Goal: Contribute content: Contribute content

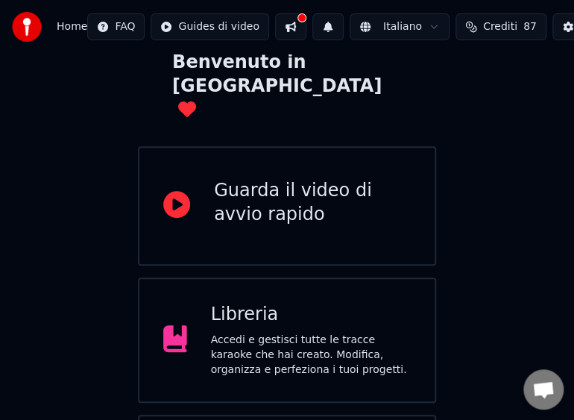
scroll to position [112, 0]
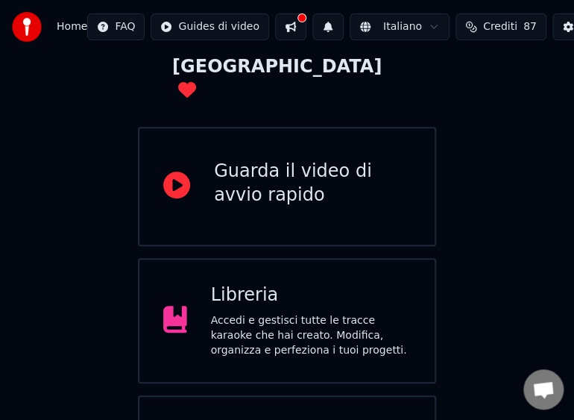
click at [233, 313] on div "Accedi e gestisci tutte le tracce karaoke che hai creato. Modifica, organizza e…" at bounding box center [311, 335] width 200 height 45
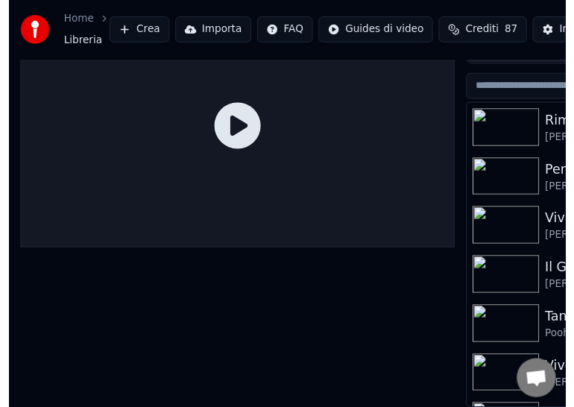
scroll to position [69, 0]
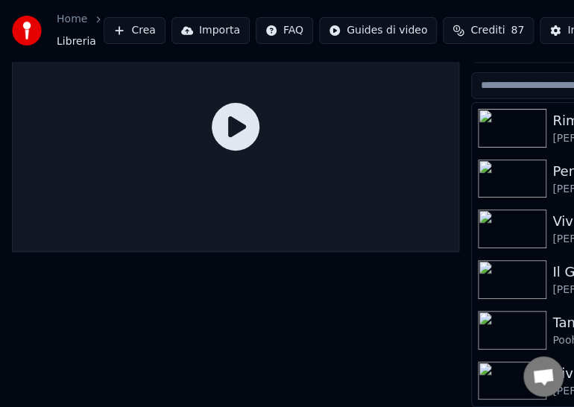
click at [233, 280] on div at bounding box center [235, 204] width 447 height 407
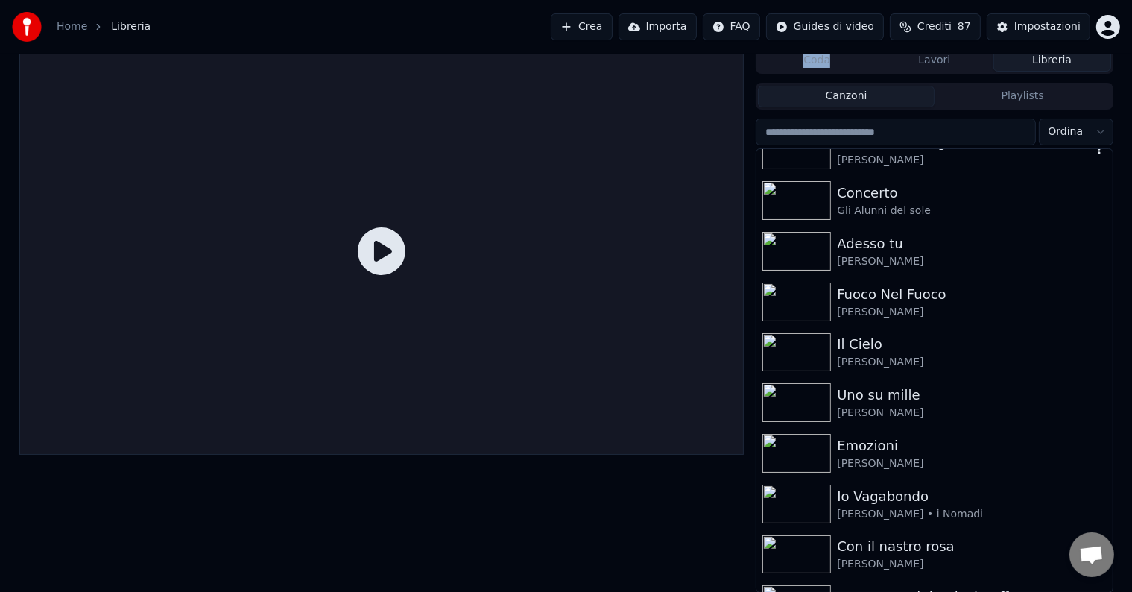
scroll to position [1359, 0]
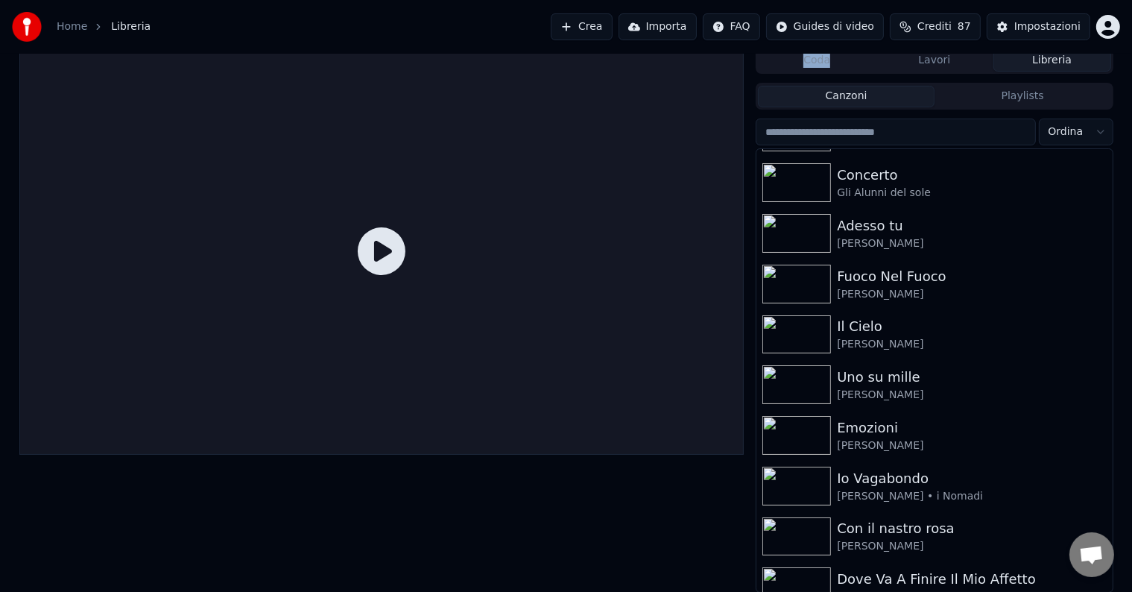
click at [585, 25] on button "Importa" at bounding box center [657, 26] width 78 height 27
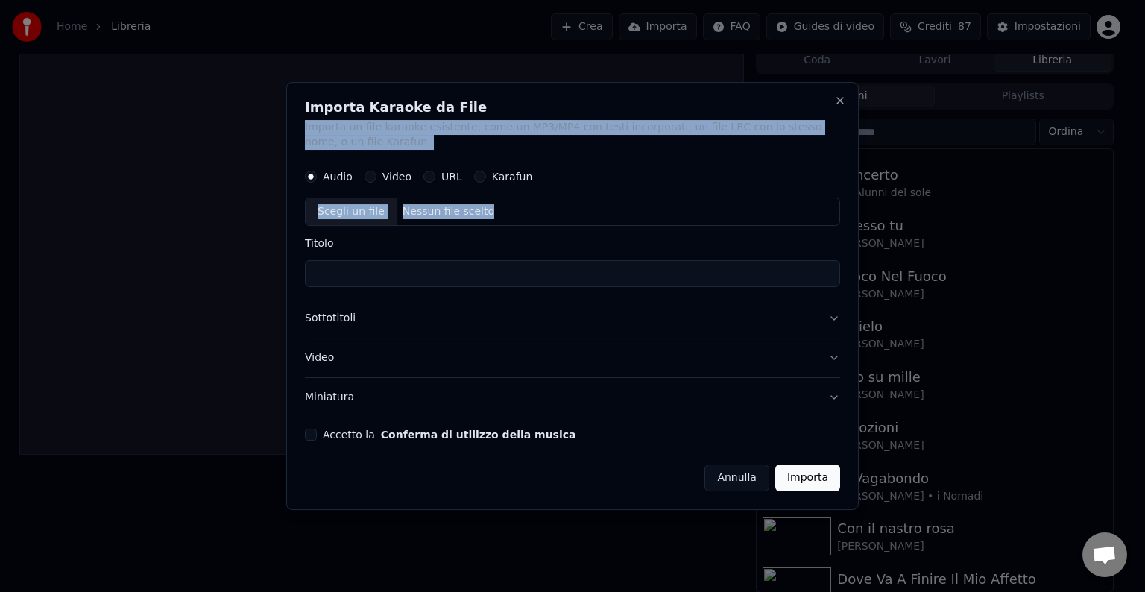
drag, startPoint x: 669, startPoint y: 102, endPoint x: 482, endPoint y: 253, distance: 240.5
click at [481, 256] on div "Importa Karaoke da File Importa un file karaoke esistente, come un MP3/MP4 con …" at bounding box center [572, 296] width 572 height 428
click at [585, 101] on button "Close" at bounding box center [840, 101] width 12 height 12
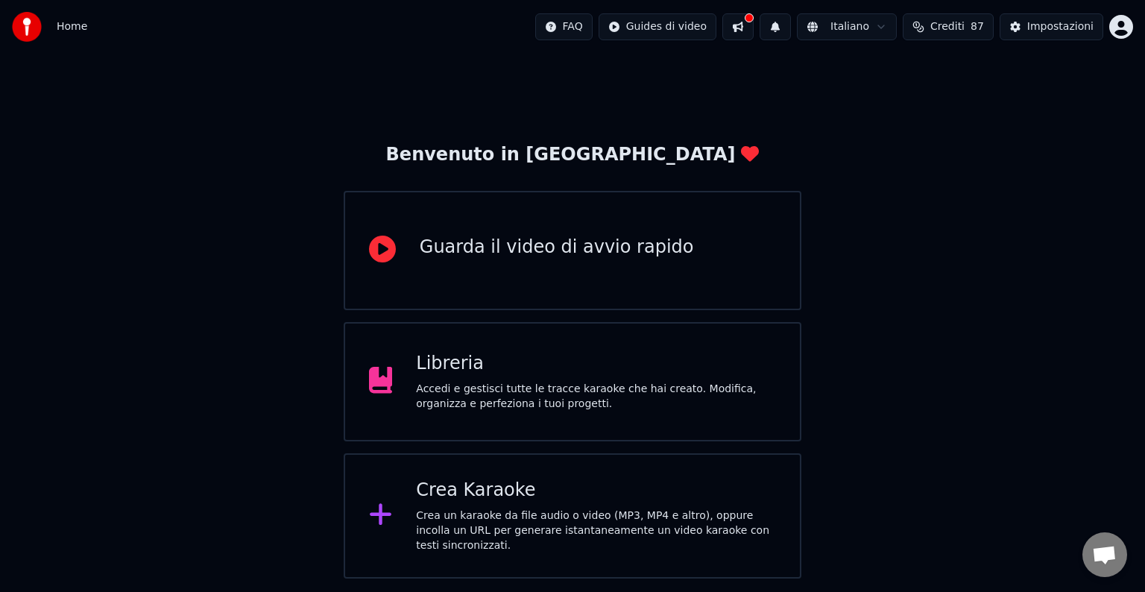
click at [574, 502] on div "Crea Karaoke" at bounding box center [596, 490] width 360 height 24
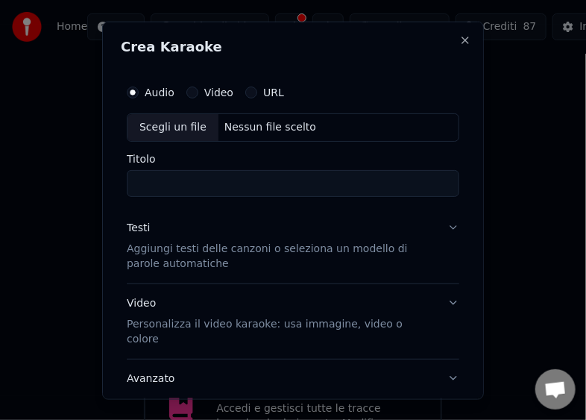
click at [152, 123] on div "Scegli un file" at bounding box center [172, 126] width 91 height 27
click at [179, 125] on div "Scegli un file" at bounding box center [172, 126] width 91 height 27
click at [144, 128] on div "Scegli un file" at bounding box center [172, 126] width 91 height 27
click at [186, 126] on div "Scegli un file" at bounding box center [172, 126] width 91 height 27
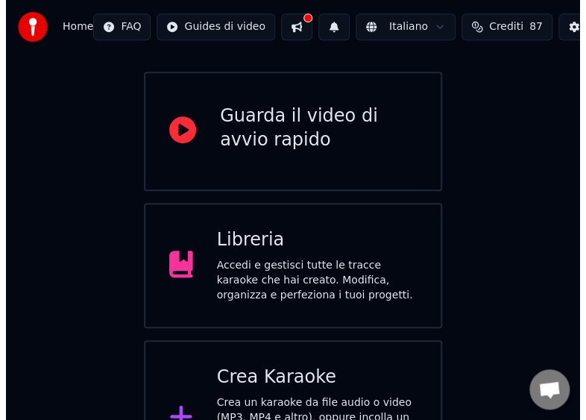
scroll to position [178, 0]
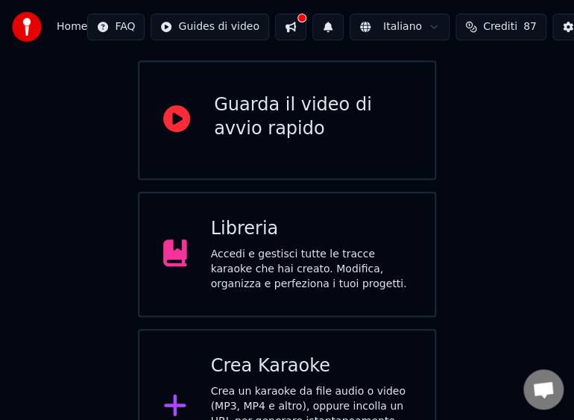
click at [267, 354] on div "Crea Karaoke" at bounding box center [311, 366] width 200 height 24
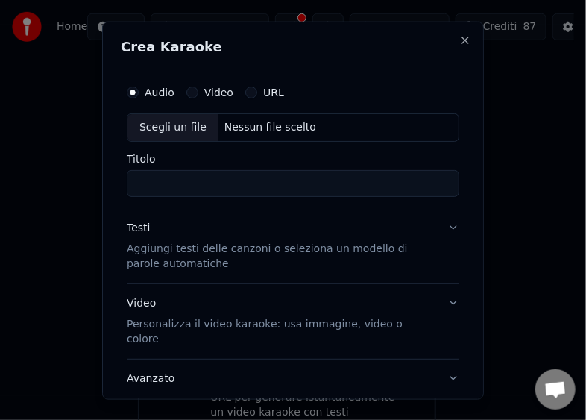
click at [152, 126] on div "Scegli un file" at bounding box center [172, 126] width 91 height 27
type input "**********"
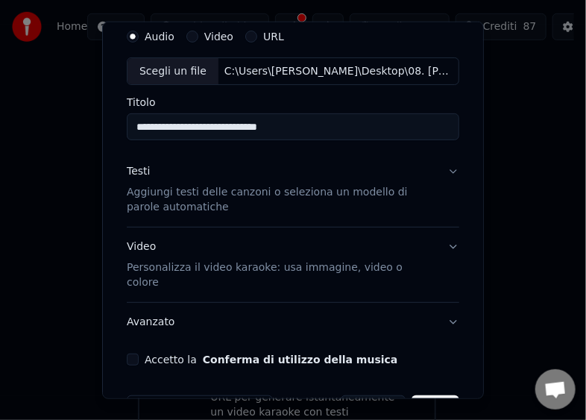
scroll to position [87, 0]
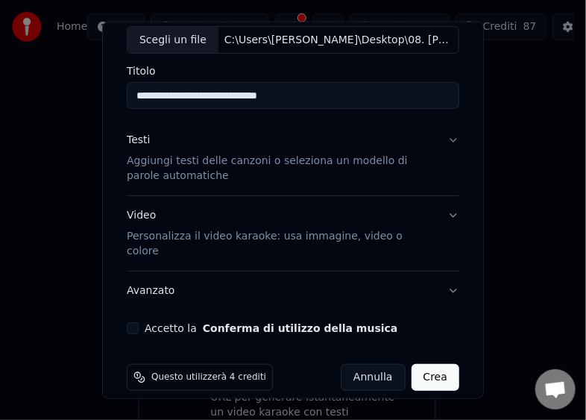
click at [136, 322] on button "Accetto la Conferma di utilizzo della musica" at bounding box center [133, 328] width 12 height 12
click at [423, 364] on button "Crea" at bounding box center [435, 377] width 48 height 27
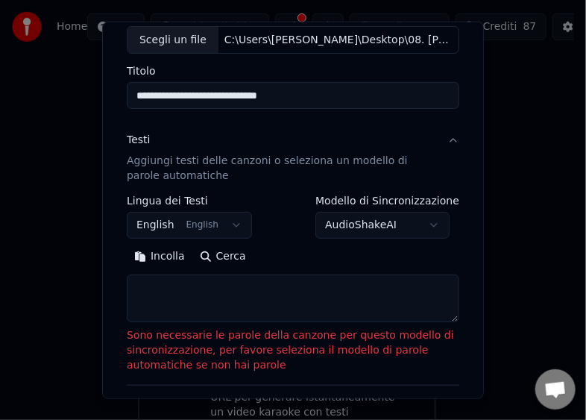
click at [161, 256] on button "Incolla" at bounding box center [160, 256] width 66 height 24
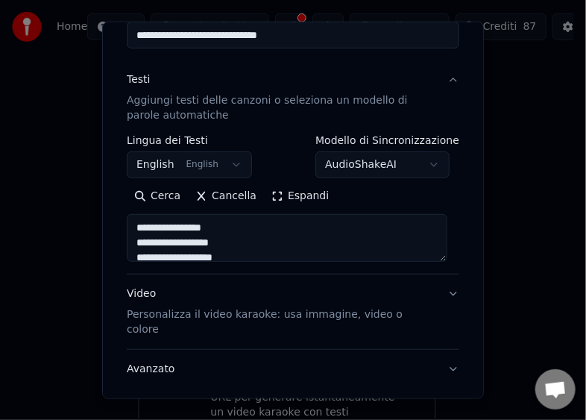
scroll to position [226, 0]
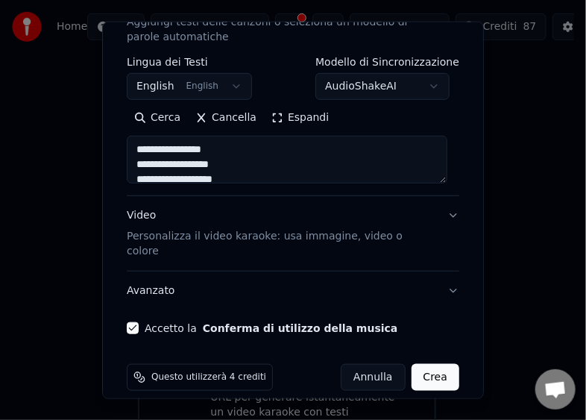
type textarea "**********"
click at [427, 365] on button "Crea" at bounding box center [435, 377] width 48 height 27
select select "**"
type textarea "**********"
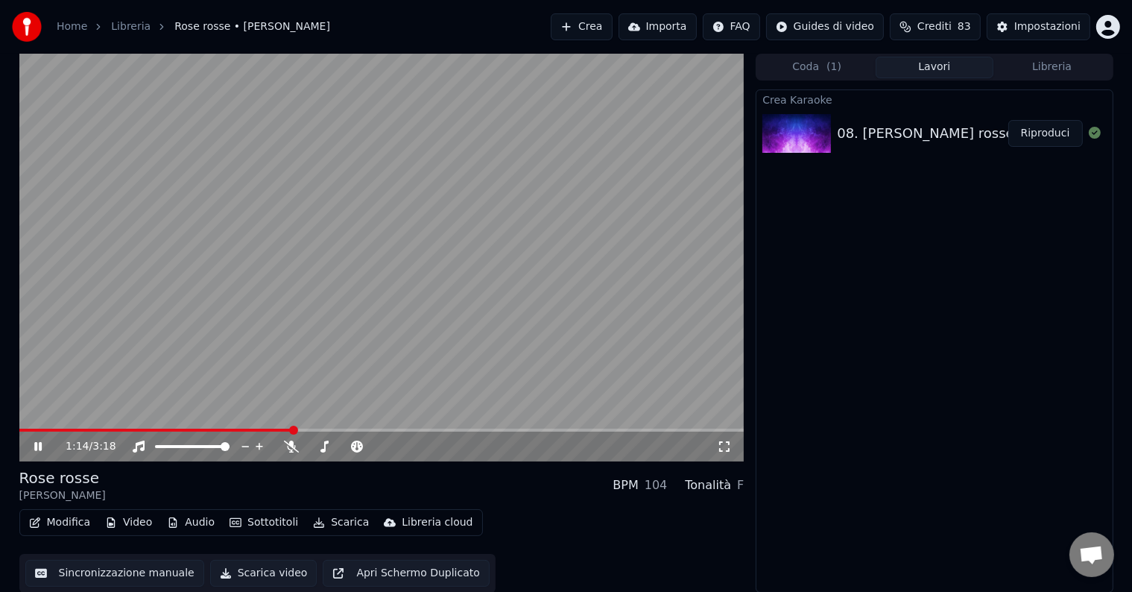
click at [253, 575] on button "Scarica video" at bounding box center [263, 573] width 107 height 27
